Goal: Information Seeking & Learning: Learn about a topic

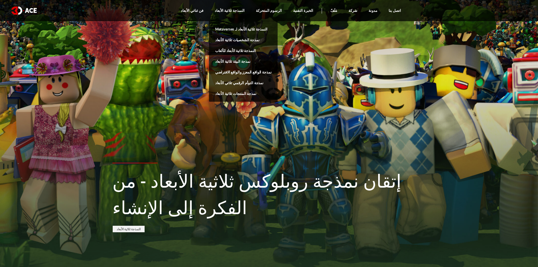
click at [245, 37] on link "نمذجة الشخصيات ثلاثية الأبعاد" at bounding box center [243, 39] width 69 height 11
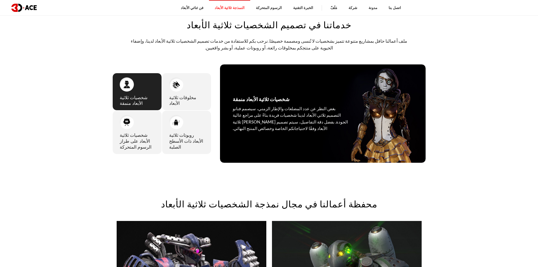
scroll to position [283, 0]
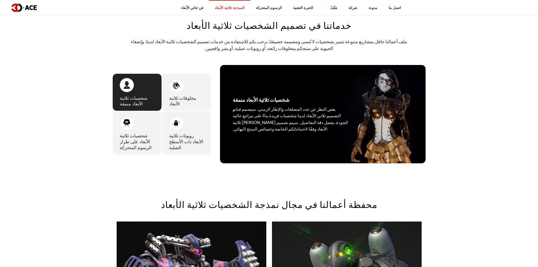
click at [142, 79] on div "شخصيات ثلاثية الأبعاد منمقة بغض النظر عن عدد المضلعات والإطار الزمني، سيصمم فنا…" at bounding box center [136, 92] width 49 height 38
click at [285, 101] on div "شخصية ثلاثية الأبعاد منمقة بغض النظر عن عدد المضلعات والإطار الزمني، سيصمم فنان…" at bounding box center [290, 114] width 141 height 98
click at [283, 99] on div "شخصية ثلاثية الأبعاد منمقة بغض النظر عن عدد المضلعات والإطار الزمني، سيصمم فنان…" at bounding box center [290, 114] width 141 height 98
click at [121, 86] on div at bounding box center [127, 85] width 14 height 14
click at [124, 85] on img at bounding box center [127, 85] width 8 height 8
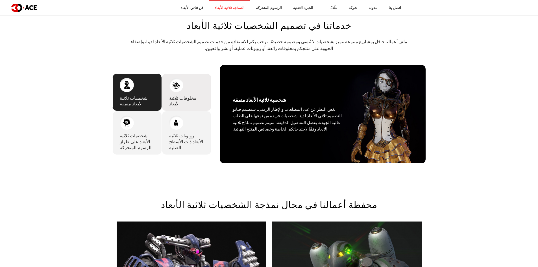
click at [195, 94] on font "مخلوقات ثلاثية الأبعاد" at bounding box center [182, 100] width 27 height 13
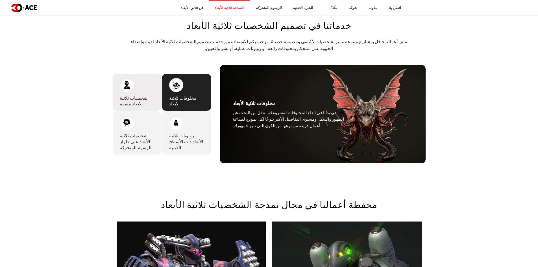
click at [148, 90] on div "شخصيات ثلاثية الأبعاد منمقة بغض النظر عن عدد المضلعات والإطار الزمني، سيصمم فنا…" at bounding box center [136, 92] width 49 height 38
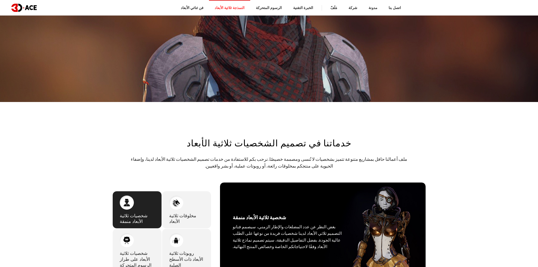
scroll to position [57, 0]
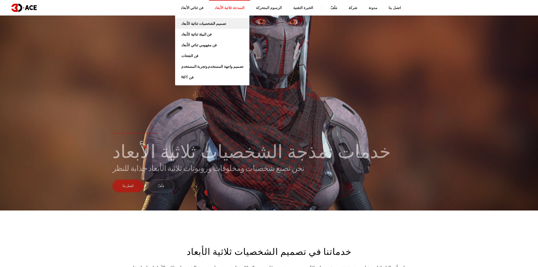
click at [214, 21] on font "تصميم الشخصيات ثنائية الأبعاد" at bounding box center [203, 23] width 45 height 5
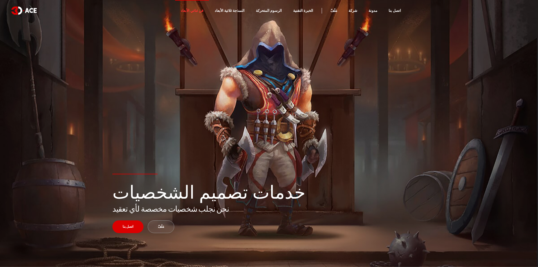
click at [156, 229] on link "مَلَفّ" at bounding box center [161, 226] width 27 height 13
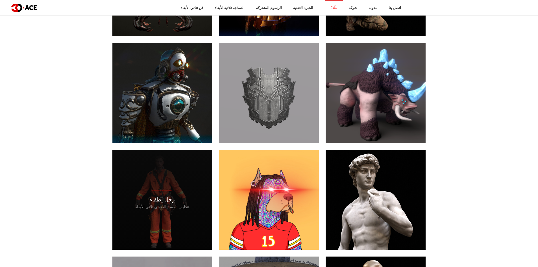
scroll to position [678, 0]
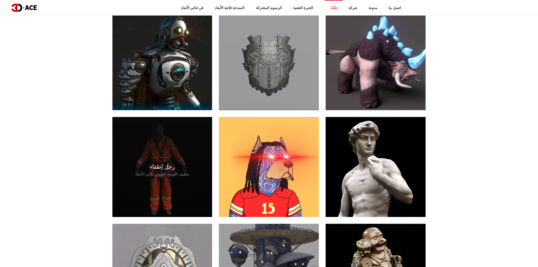
click at [176, 139] on div "رجل إطفاء تنظيف المسح الضوئي ثلاثي الأبعاد" at bounding box center [162, 167] width 100 height 100
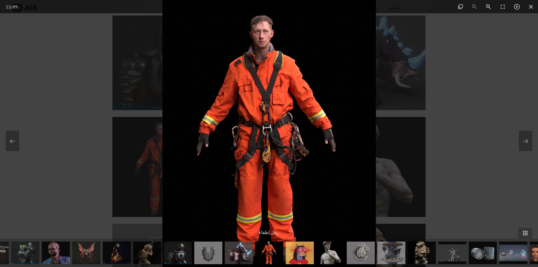
click at [224, 131] on img at bounding box center [269, 133] width 214 height 267
drag, startPoint x: 242, startPoint y: 80, endPoint x: 251, endPoint y: 72, distance: 12.0
click at [251, 73] on img at bounding box center [269, 133] width 214 height 267
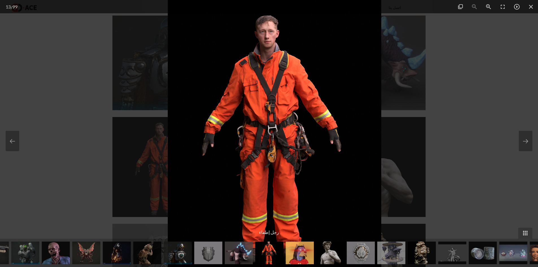
drag, startPoint x: 221, startPoint y: 19, endPoint x: 226, endPoint y: 51, distance: 32.6
click at [226, 51] on img at bounding box center [275, 133] width 214 height 267
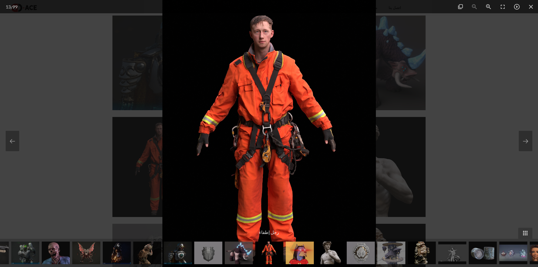
click at [226, 49] on img at bounding box center [269, 133] width 214 height 267
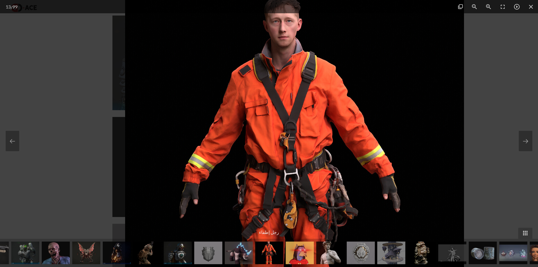
click at [225, 47] on img at bounding box center [294, 183] width 339 height 424
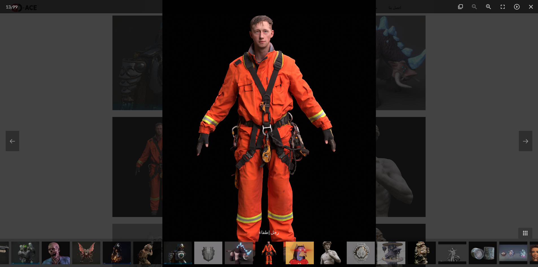
drag, startPoint x: 93, startPoint y: 46, endPoint x: 97, endPoint y: 46, distance: 4.5
click at [94, 46] on div at bounding box center [269, 133] width 538 height 267
click at [530, 7] on span at bounding box center [531, 6] width 14 height 13
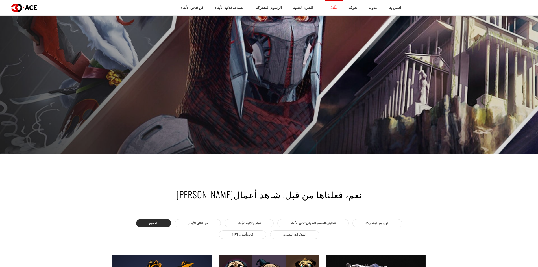
scroll to position [226, 0]
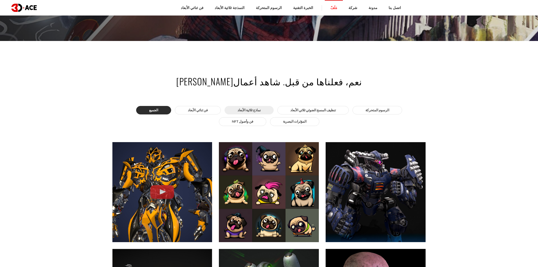
click at [239, 111] on font "نماذج ثلاثية الأبعاد" at bounding box center [249, 110] width 23 height 4
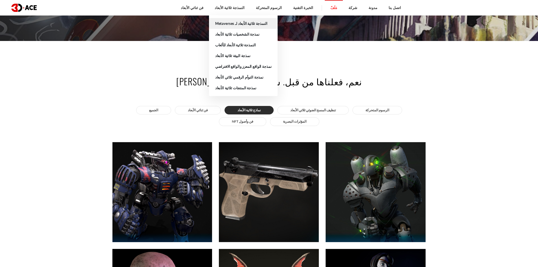
click at [239, 26] on link "النمذجة ثلاثية الأبعاد لـ Metaverses" at bounding box center [243, 23] width 69 height 11
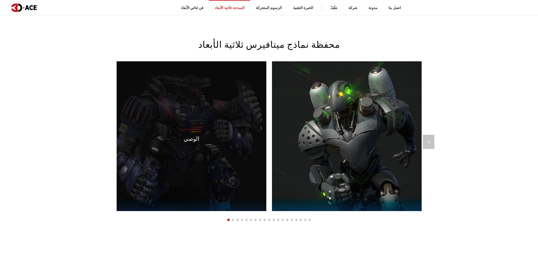
scroll to position [452, 0]
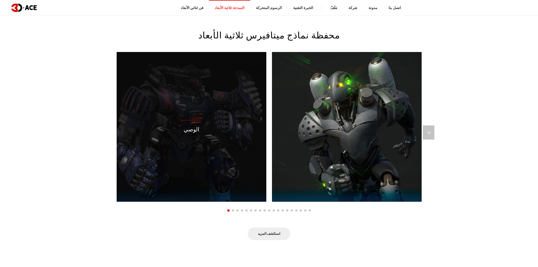
click at [225, 123] on div "الوصي" at bounding box center [192, 127] width 150 height 150
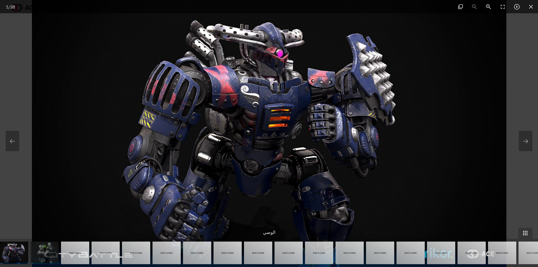
click at [223, 120] on img at bounding box center [269, 133] width 475 height 267
drag, startPoint x: 223, startPoint y: 117, endPoint x: 224, endPoint y: 114, distance: 3.2
click at [224, 117] on img at bounding box center [269, 133] width 475 height 267
drag, startPoint x: 216, startPoint y: 98, endPoint x: 12, endPoint y: 73, distance: 205.5
click at [12, 73] on div at bounding box center [269, 133] width 538 height 267
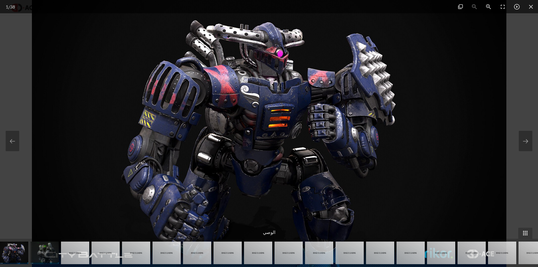
drag, startPoint x: 16, startPoint y: 71, endPoint x: 44, endPoint y: 68, distance: 27.9
click at [19, 71] on div at bounding box center [269, 133] width 538 height 267
click at [529, 6] on span at bounding box center [531, 6] width 14 height 13
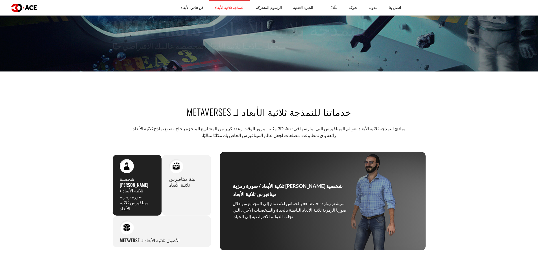
scroll to position [113, 0]
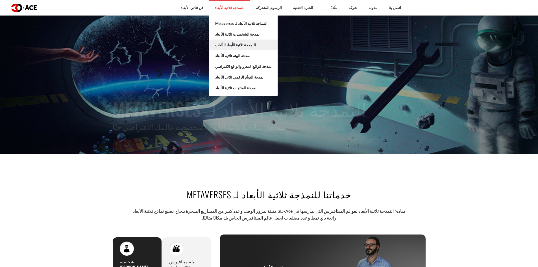
click at [243, 41] on link "النمذجة ثلاثية الأبعاد للألعاب" at bounding box center [243, 45] width 69 height 11
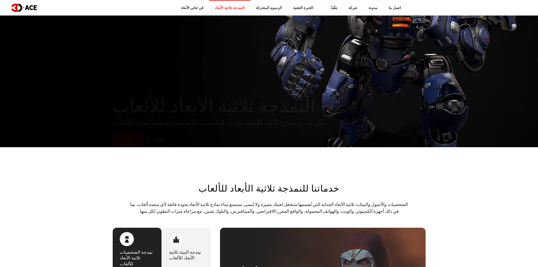
scroll to position [57, 0]
